Goal: Information Seeking & Learning: Check status

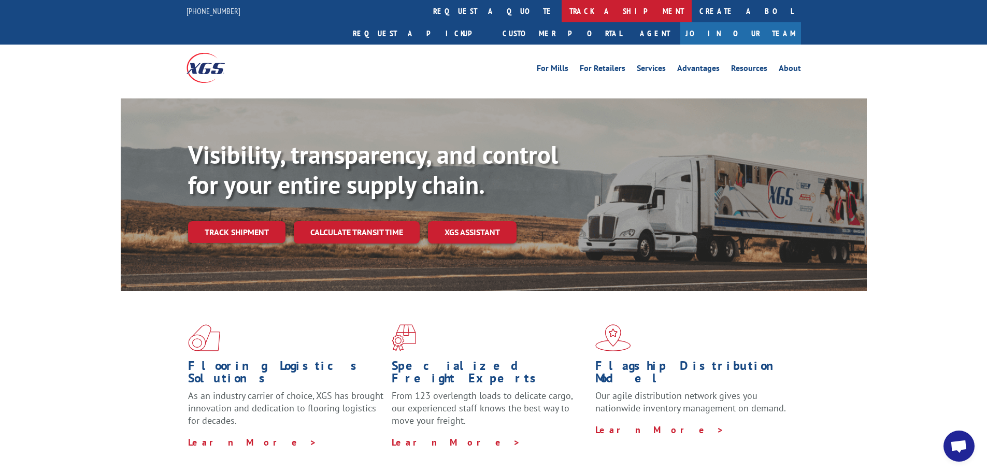
click at [561, 18] on link "track a shipment" at bounding box center [626, 11] width 130 height 22
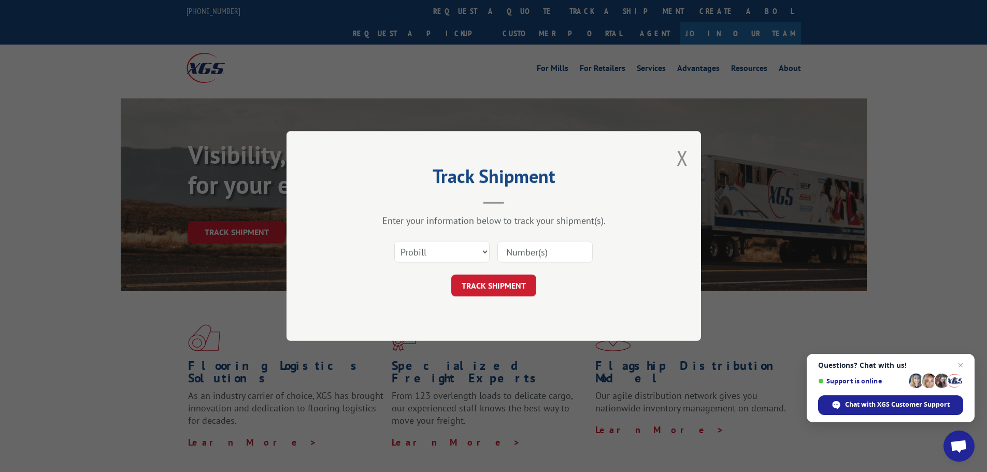
click at [519, 250] on input at bounding box center [544, 252] width 95 height 22
paste input "17235514"
type input "17235514"
click button "TRACK SHIPMENT" at bounding box center [493, 286] width 85 height 22
